Goal: Task Accomplishment & Management: Use online tool/utility

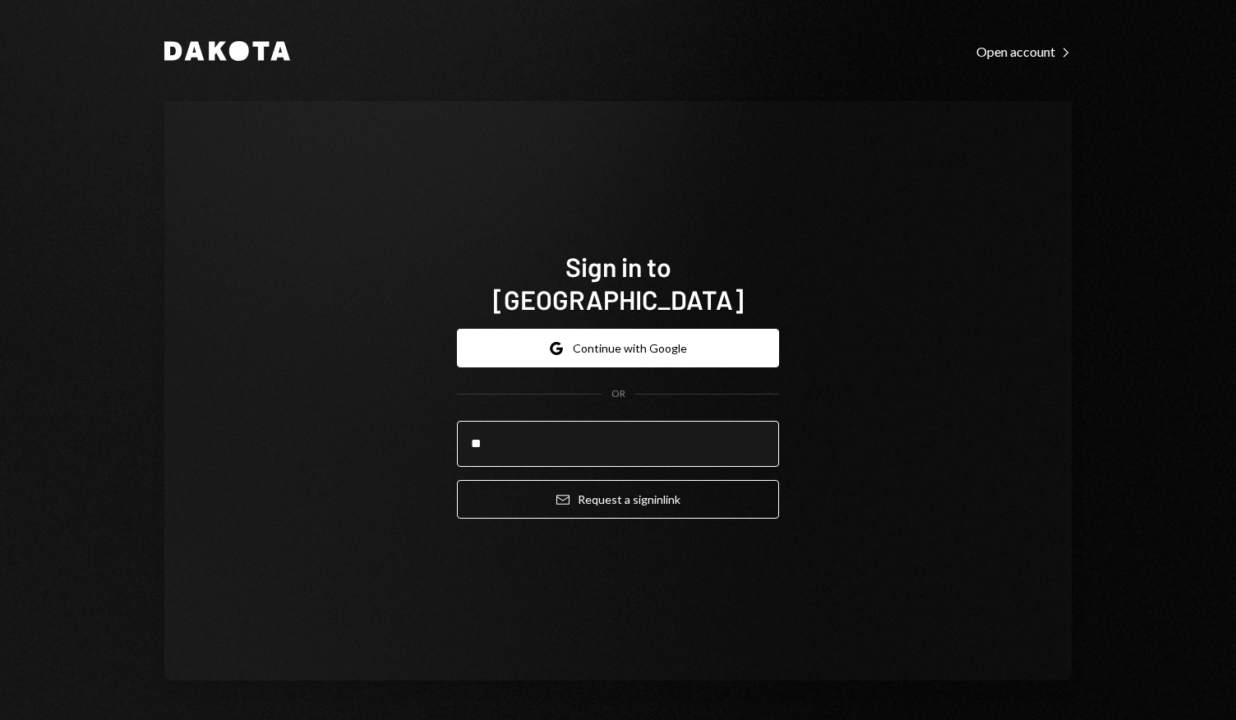
type input "*"
type input "**********"
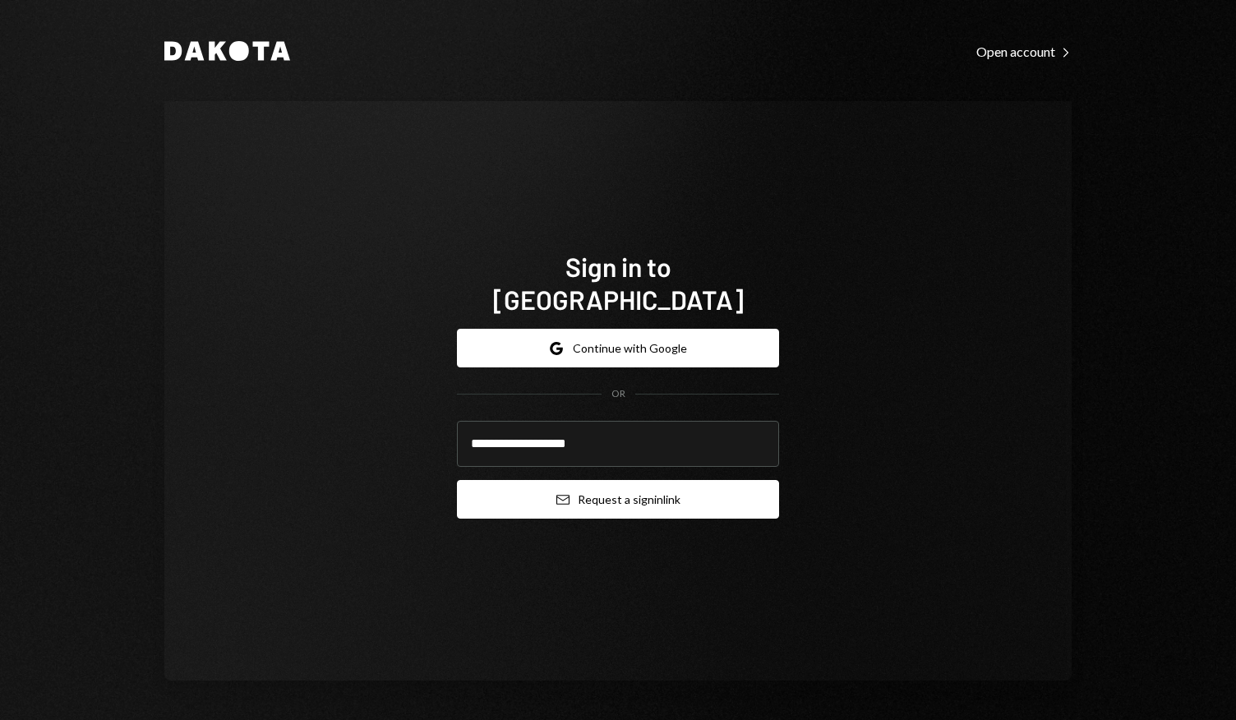
click at [611, 480] on button "Email Request a sign in link" at bounding box center [618, 499] width 322 height 39
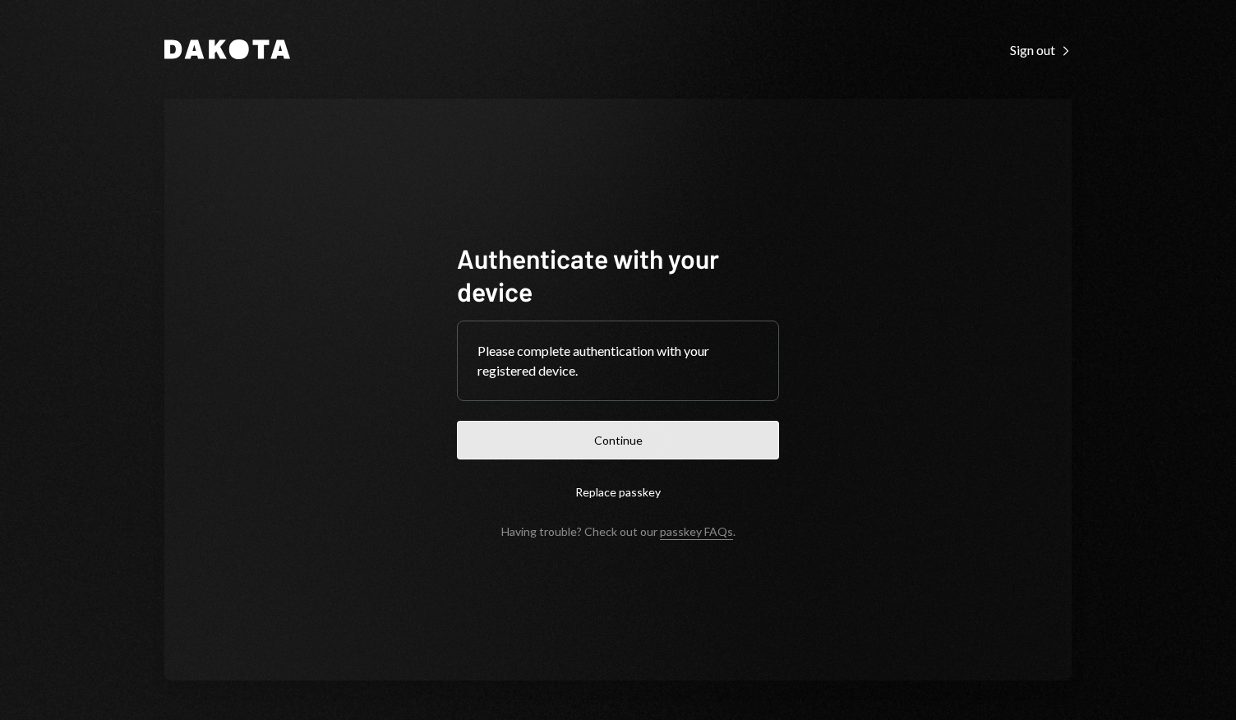
click at [585, 440] on button "Continue" at bounding box center [618, 440] width 322 height 39
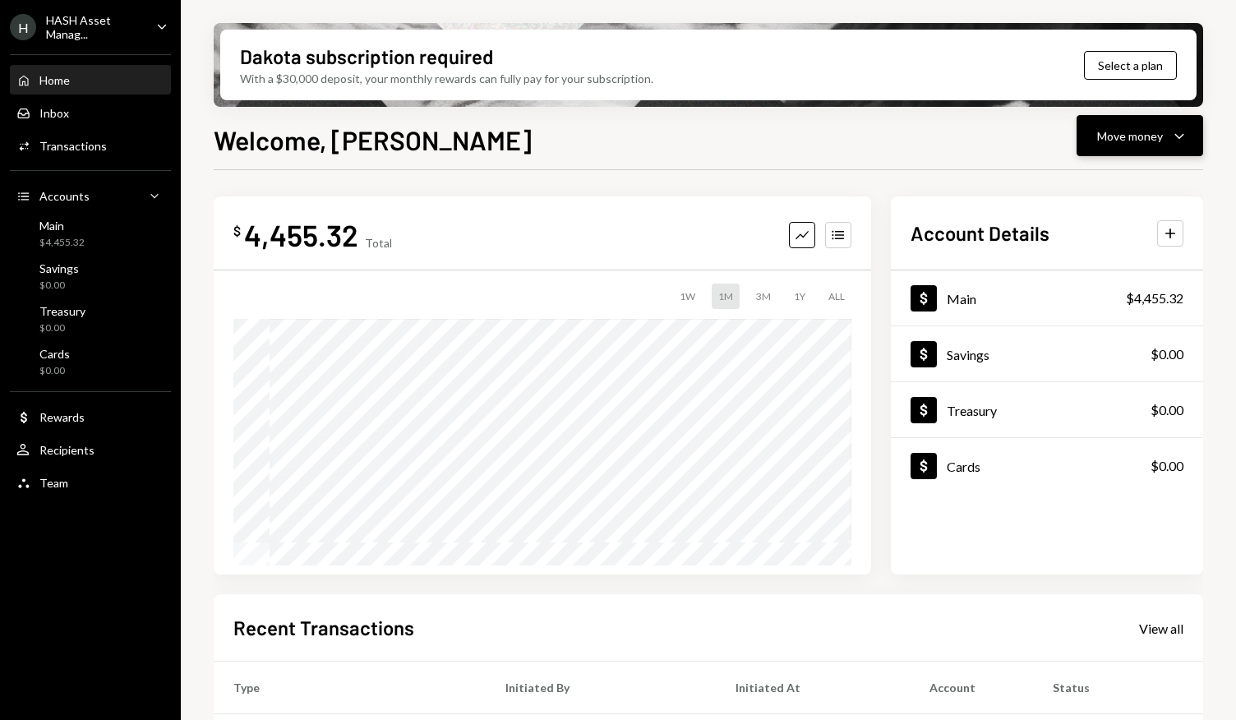
click at [1183, 136] on icon "button" at bounding box center [1179, 136] width 9 height 5
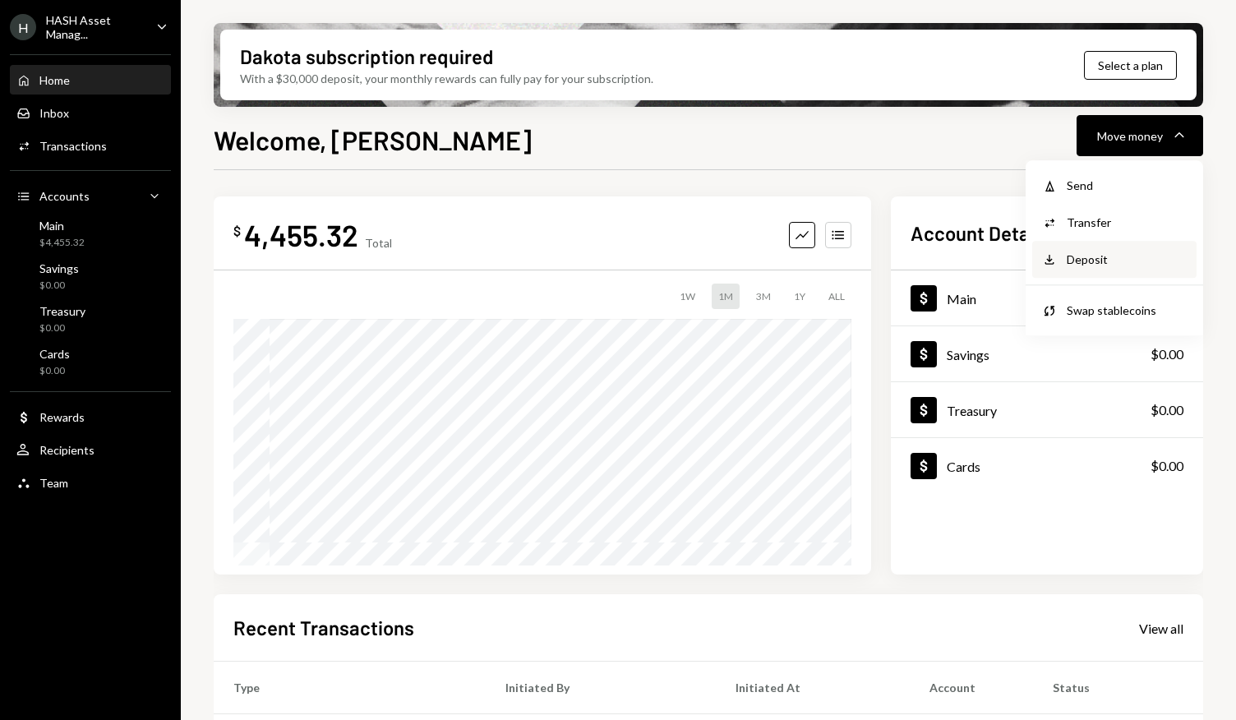
click at [1097, 261] on div "Deposit" at bounding box center [1127, 259] width 120 height 17
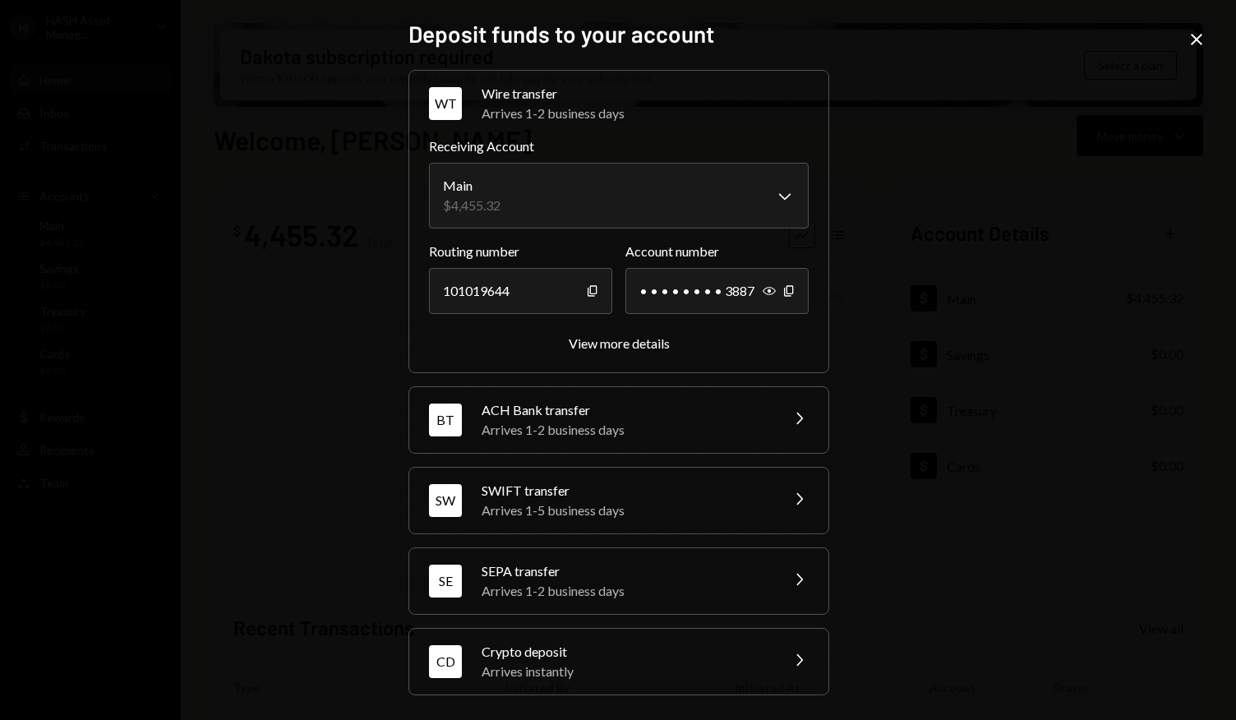
click at [778, 650] on div "CD Crypto deposit Arrives instantly Chevron Right" at bounding box center [618, 662] width 419 height 66
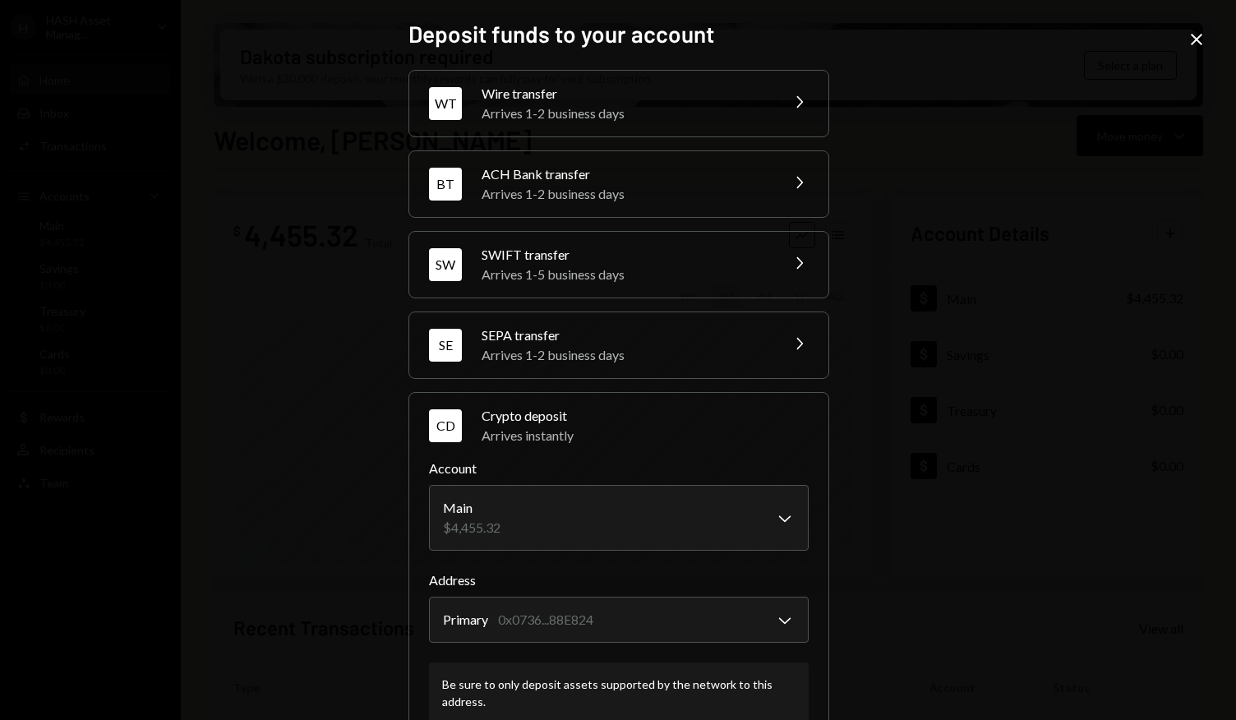
scroll to position [104, 0]
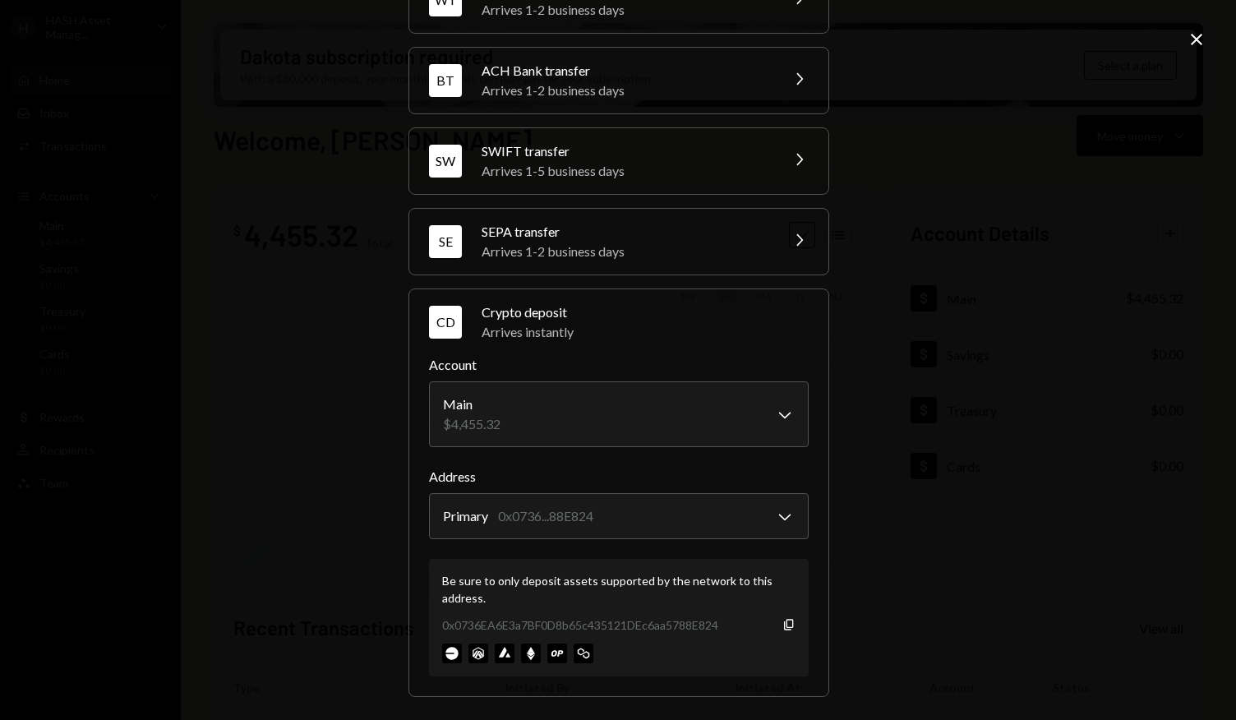
click at [648, 621] on div "0x0736EA6E3a7BF0D8b65c435121DEc6aa5788E824" at bounding box center [580, 625] width 276 height 17
click at [783, 621] on icon "Copy" at bounding box center [789, 624] width 13 height 13
click at [1195, 45] on icon "Close" at bounding box center [1197, 40] width 20 height 20
